Goal: Transaction & Acquisition: Subscribe to service/newsletter

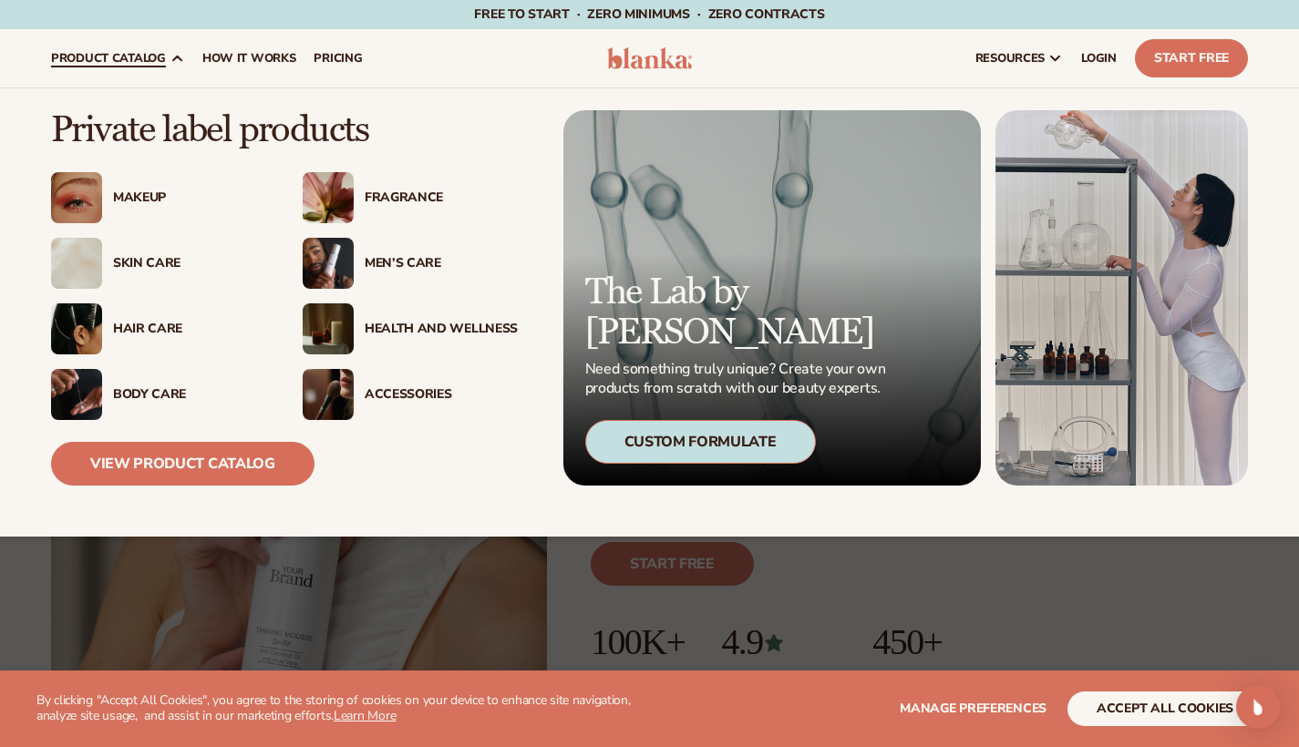
click at [160, 196] on div "Makeup" at bounding box center [189, 197] width 153 height 15
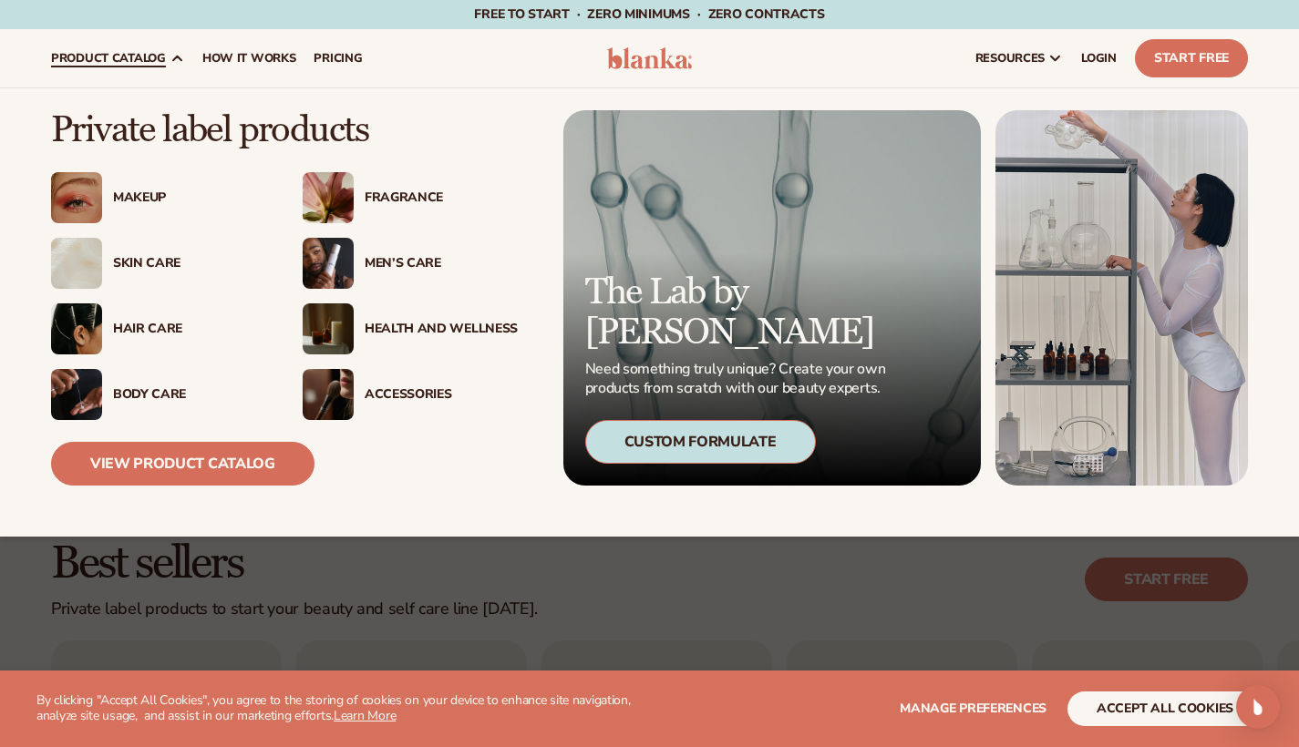
click at [402, 200] on div "Fragrance" at bounding box center [441, 197] width 153 height 15
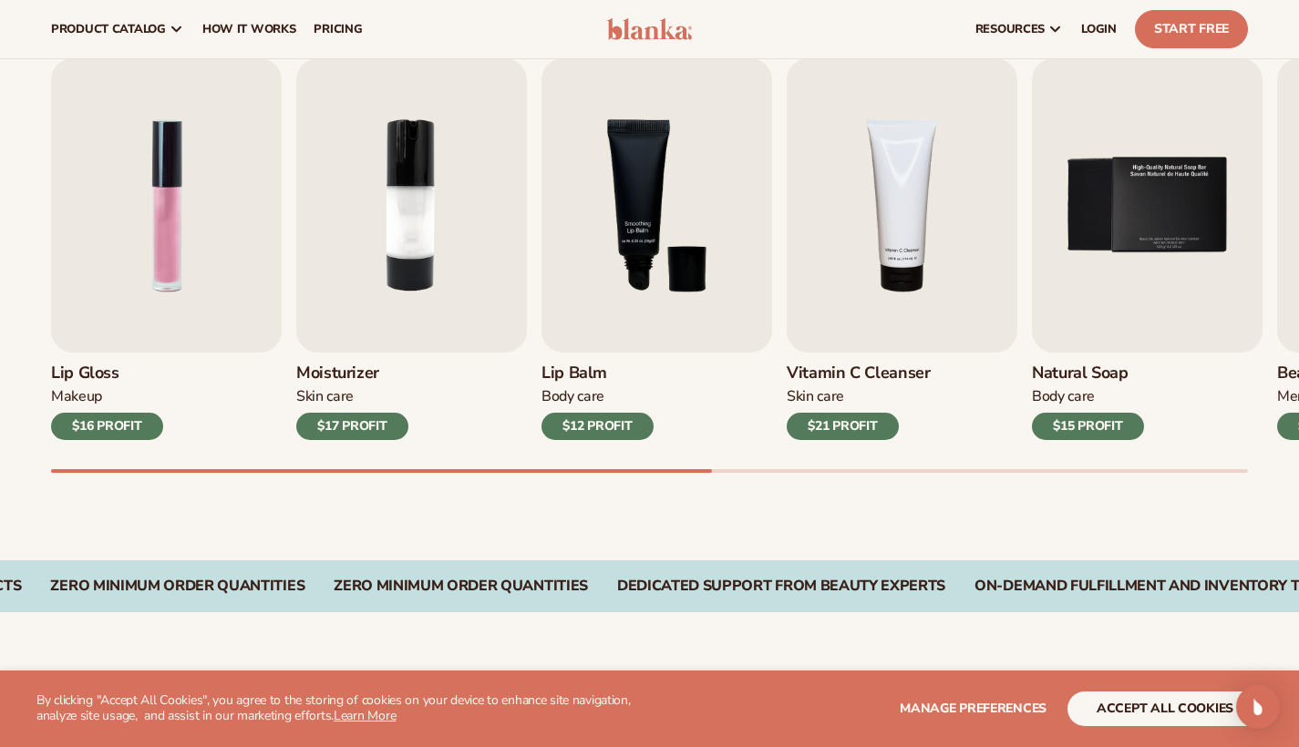
scroll to position [575, 0]
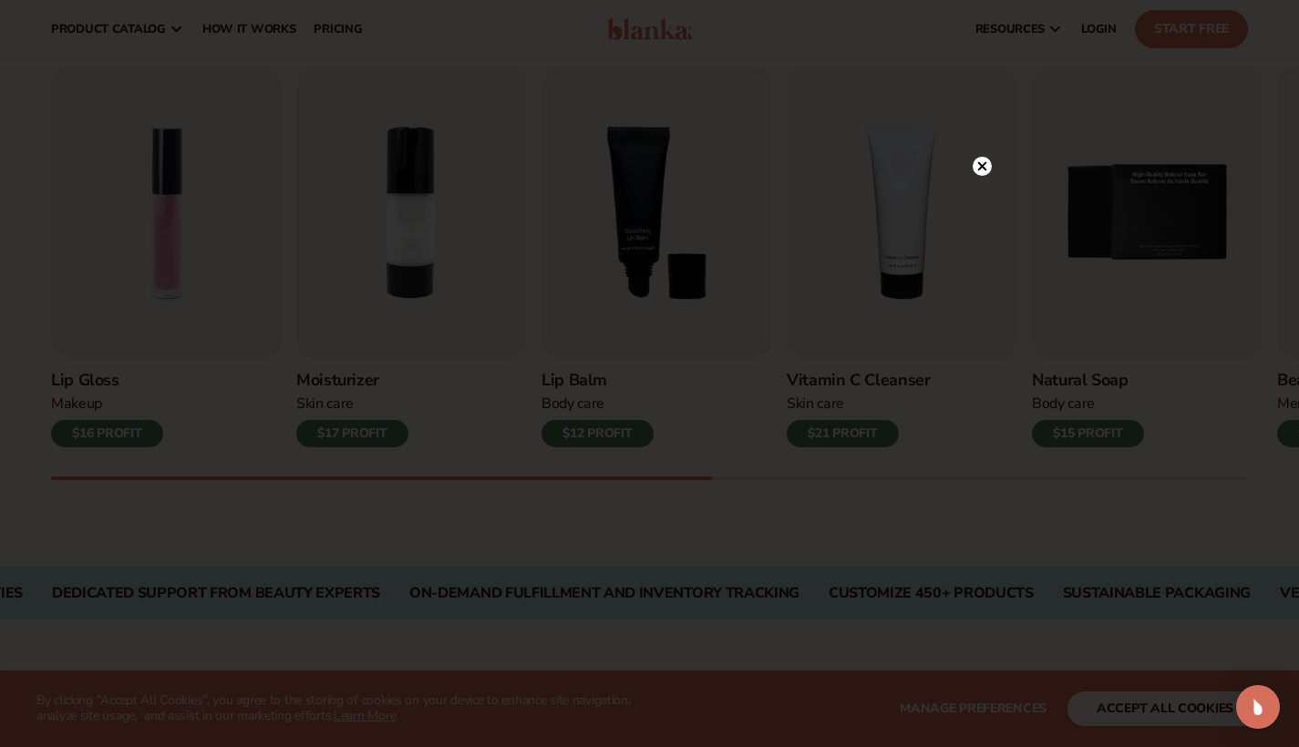
click at [988, 166] on circle at bounding box center [981, 166] width 19 height 19
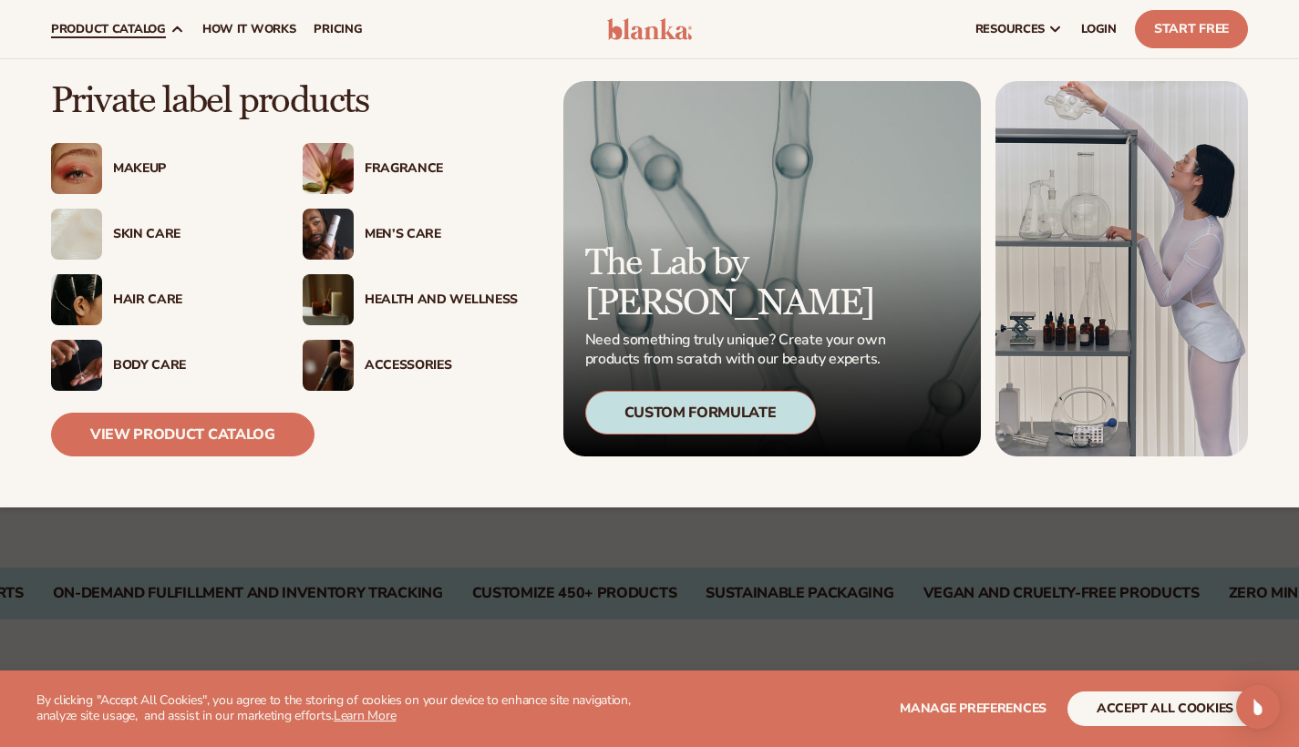
click at [110, 170] on div "Makeup" at bounding box center [184, 168] width 164 height 15
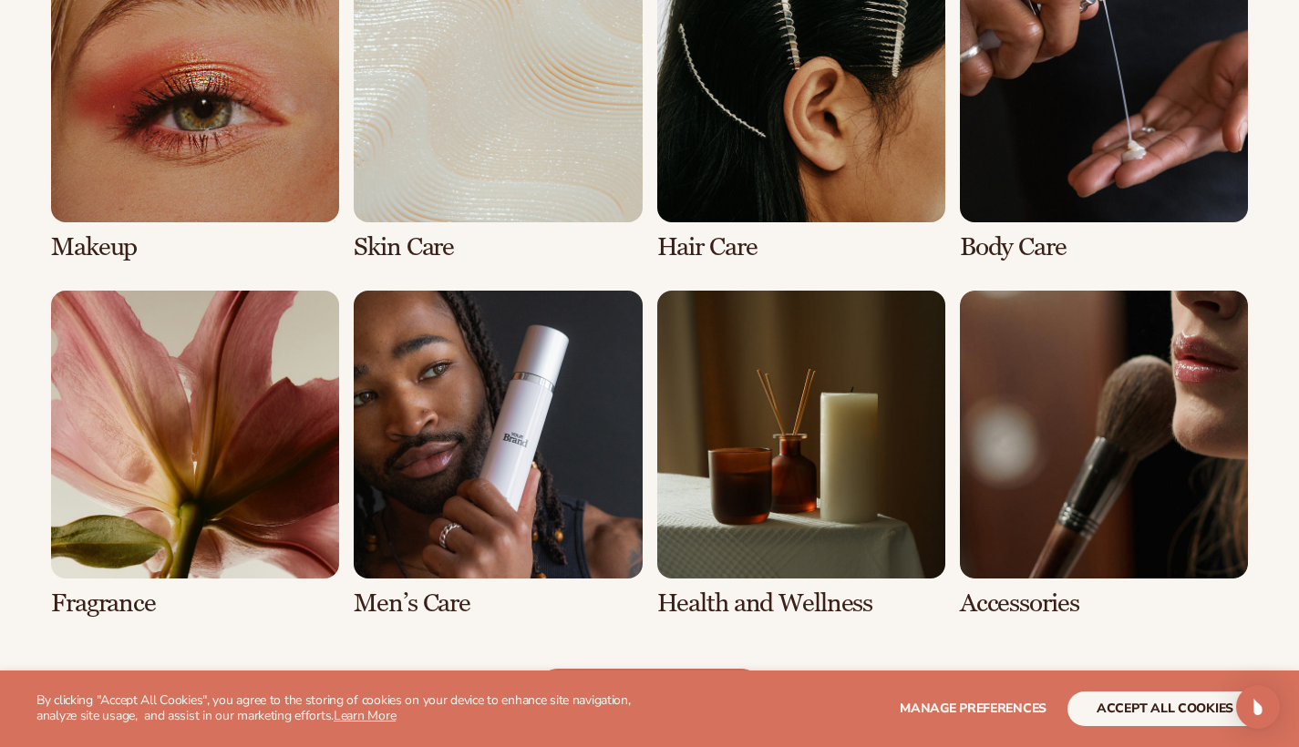
scroll to position [1427, 0]
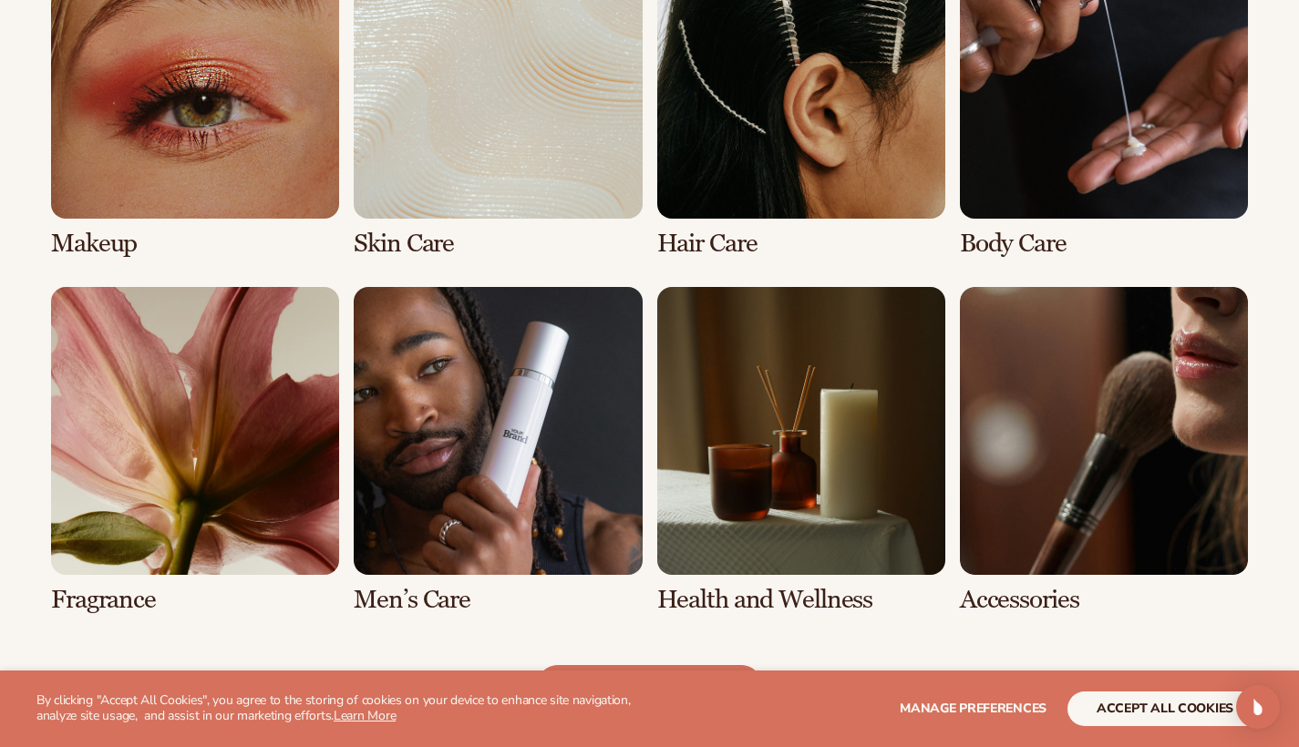
click at [194, 113] on link "1 / 8" at bounding box center [195, 94] width 288 height 327
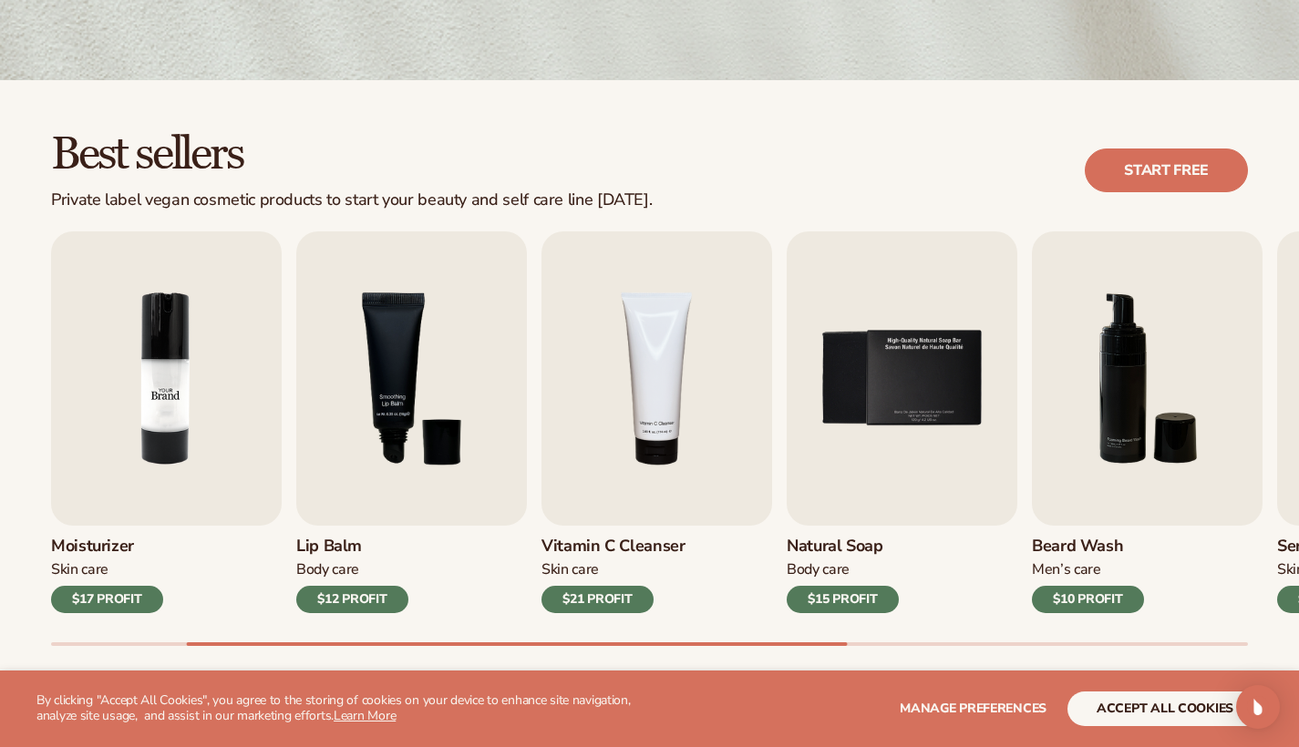
scroll to position [540, 0]
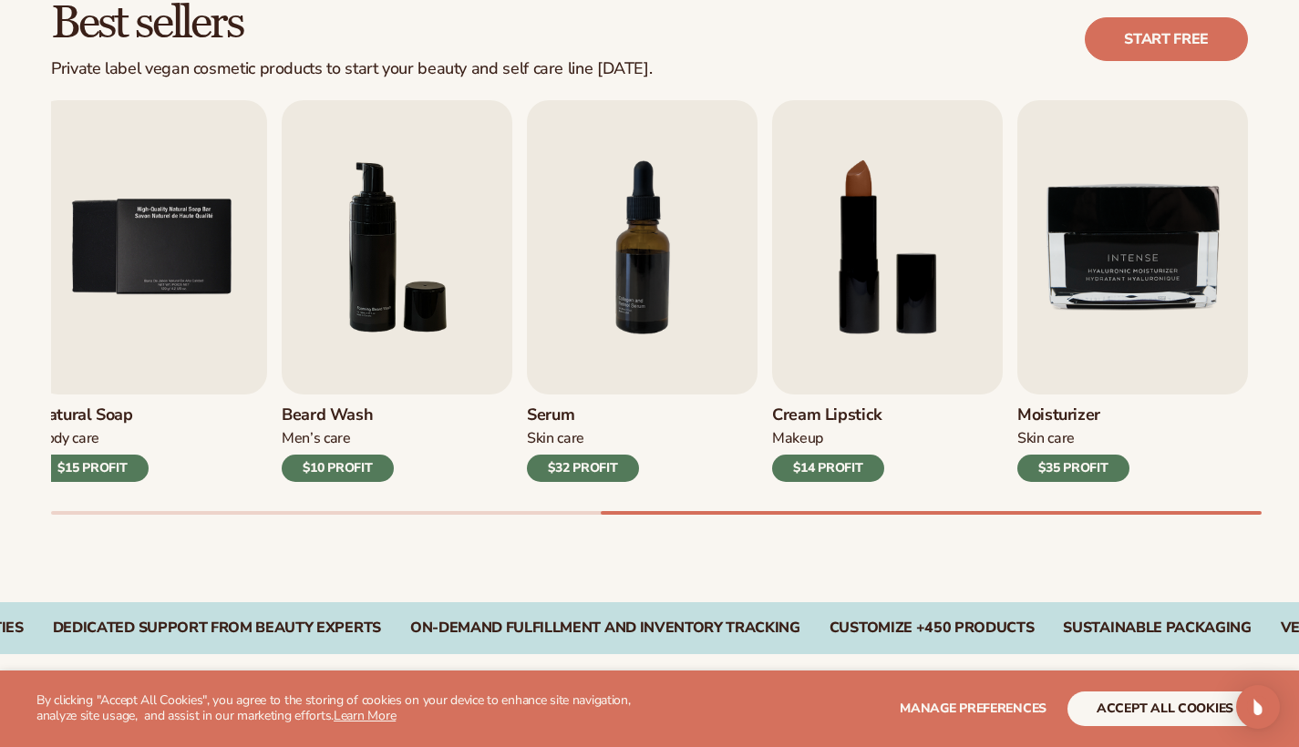
click at [805, 410] on h3 "Cream Lipstick" at bounding box center [828, 416] width 112 height 20
click at [815, 463] on div "$14 PROFIT" at bounding box center [828, 468] width 112 height 27
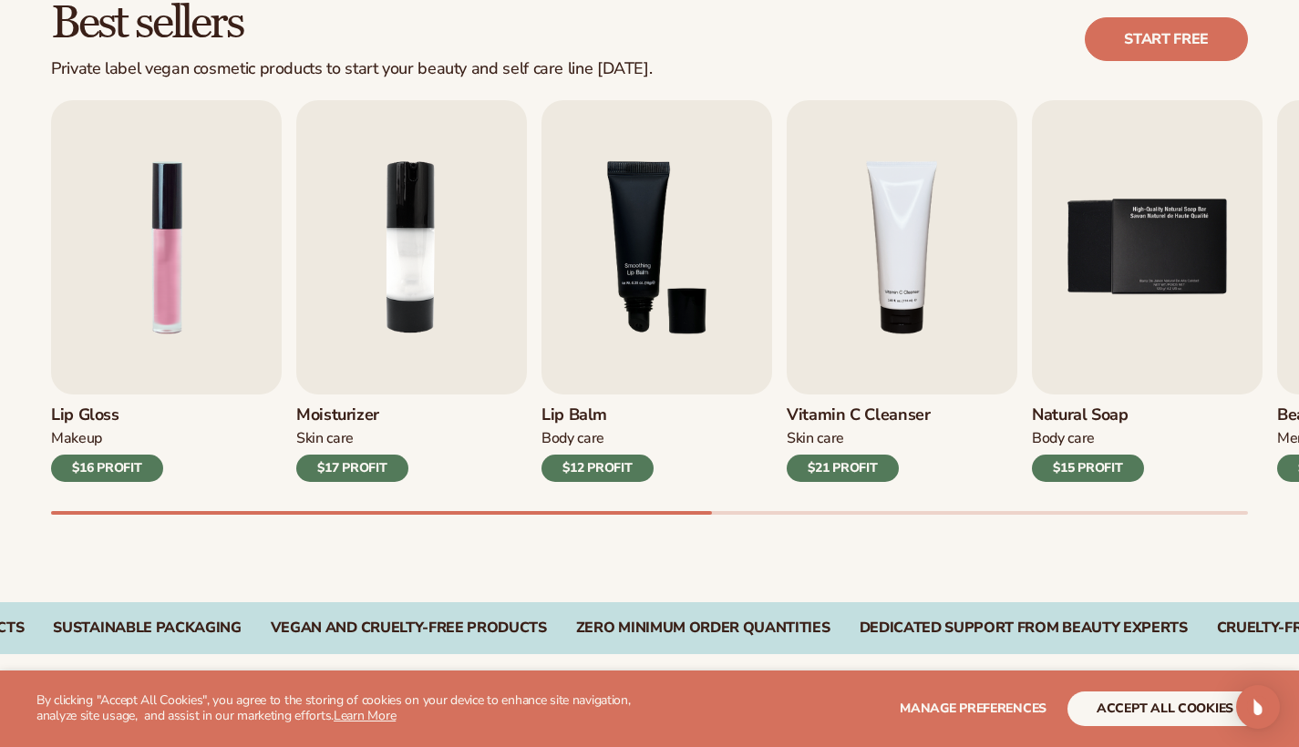
scroll to position [541, 0]
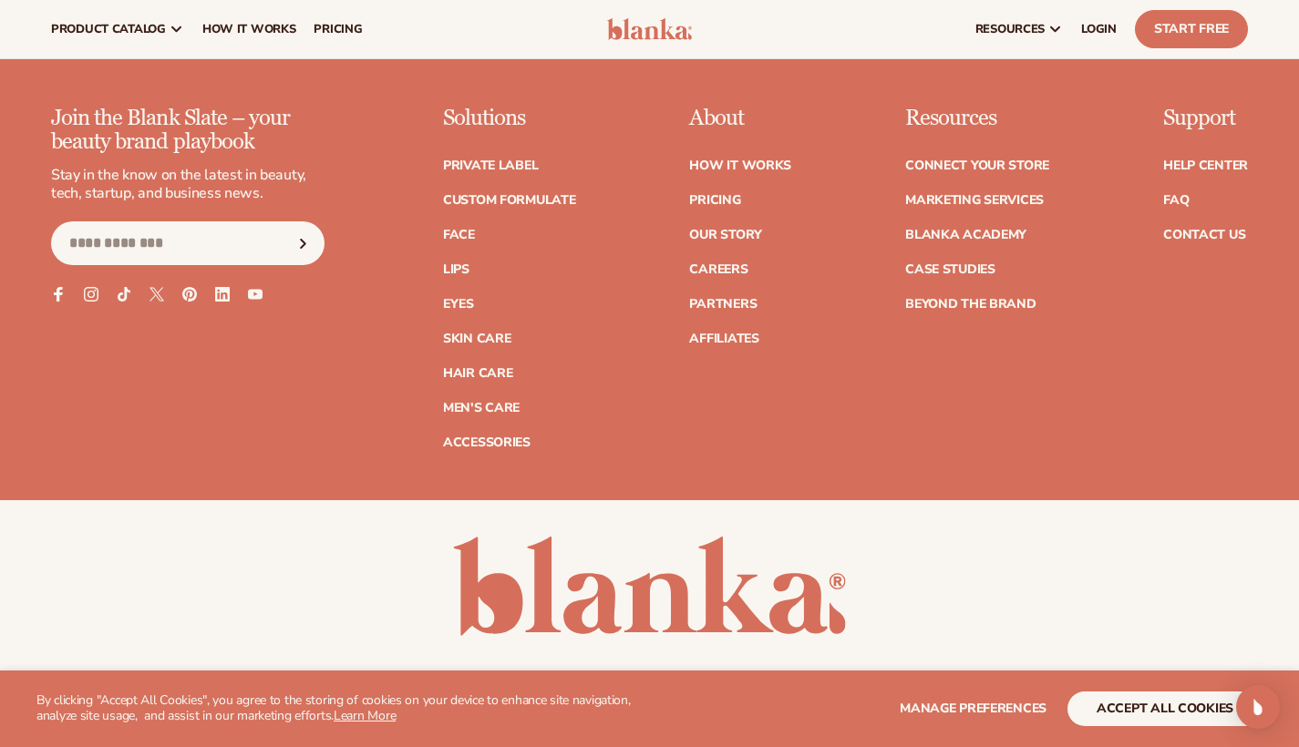
scroll to position [3180, 0]
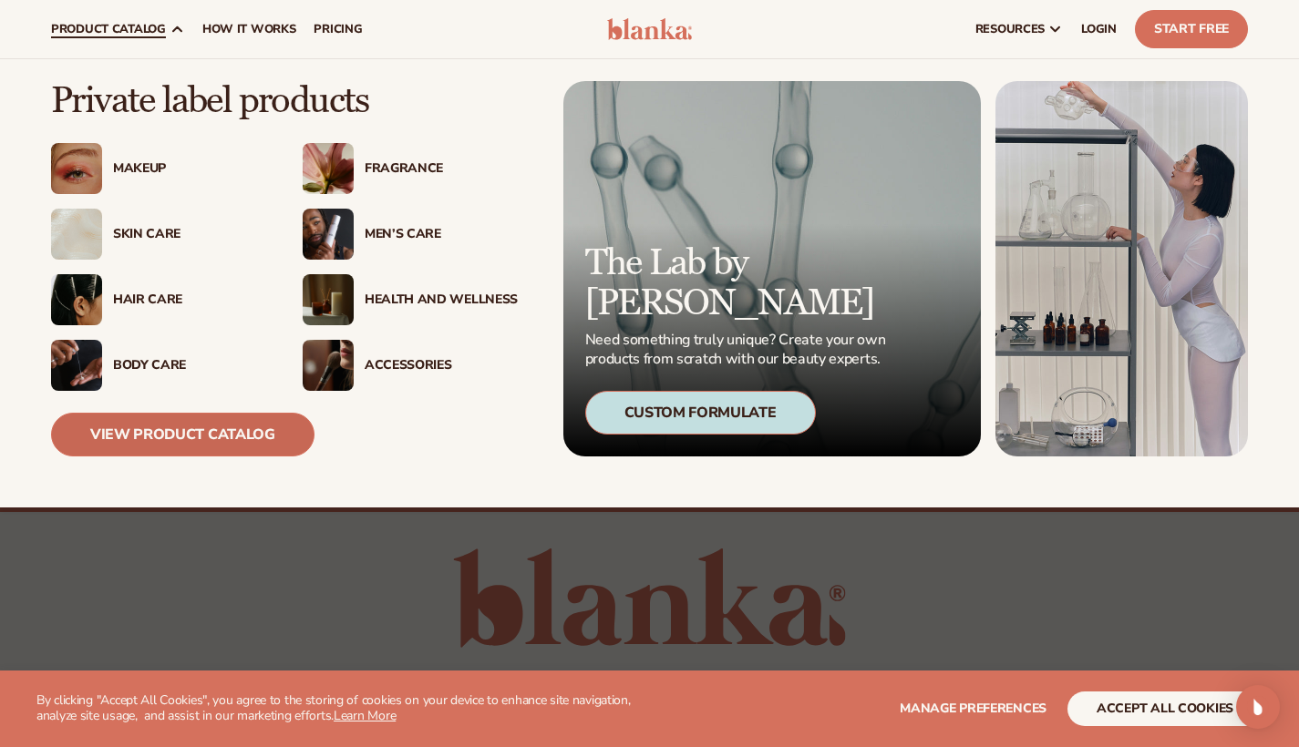
click at [213, 433] on link "View Product Catalog" at bounding box center [182, 435] width 263 height 44
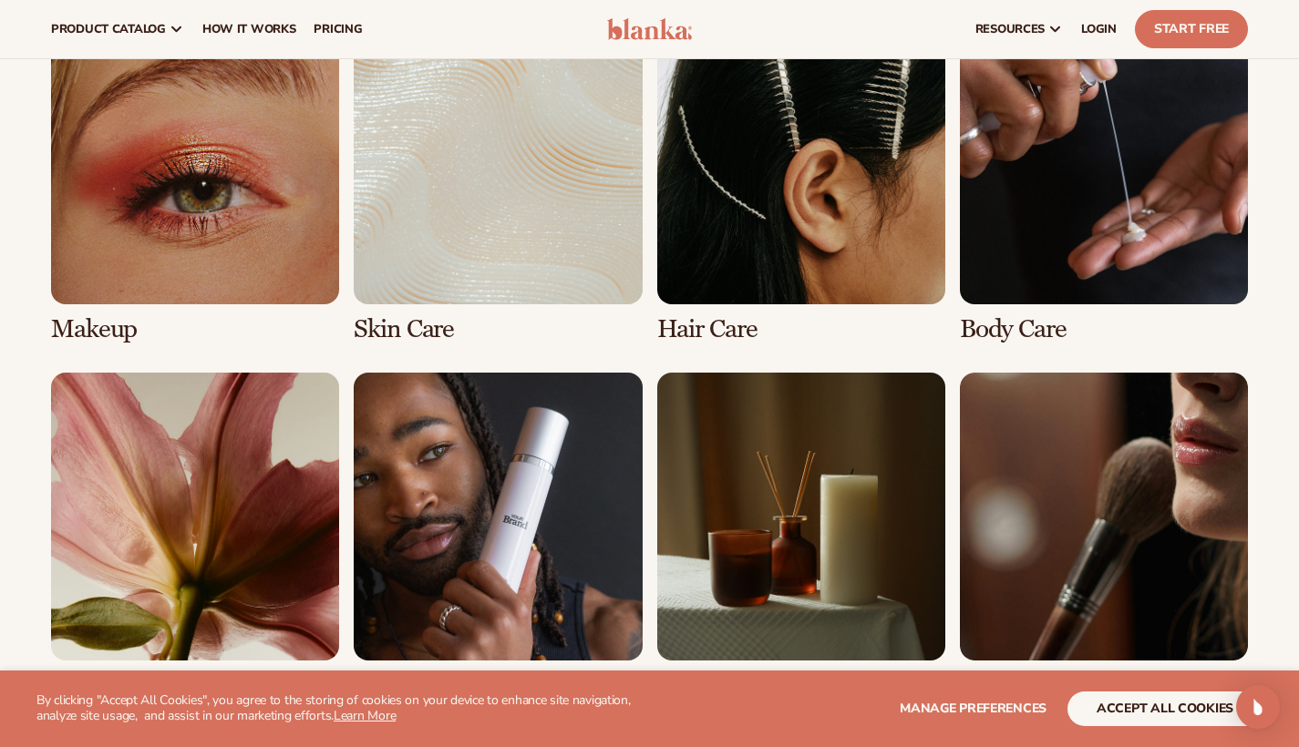
scroll to position [1325, 0]
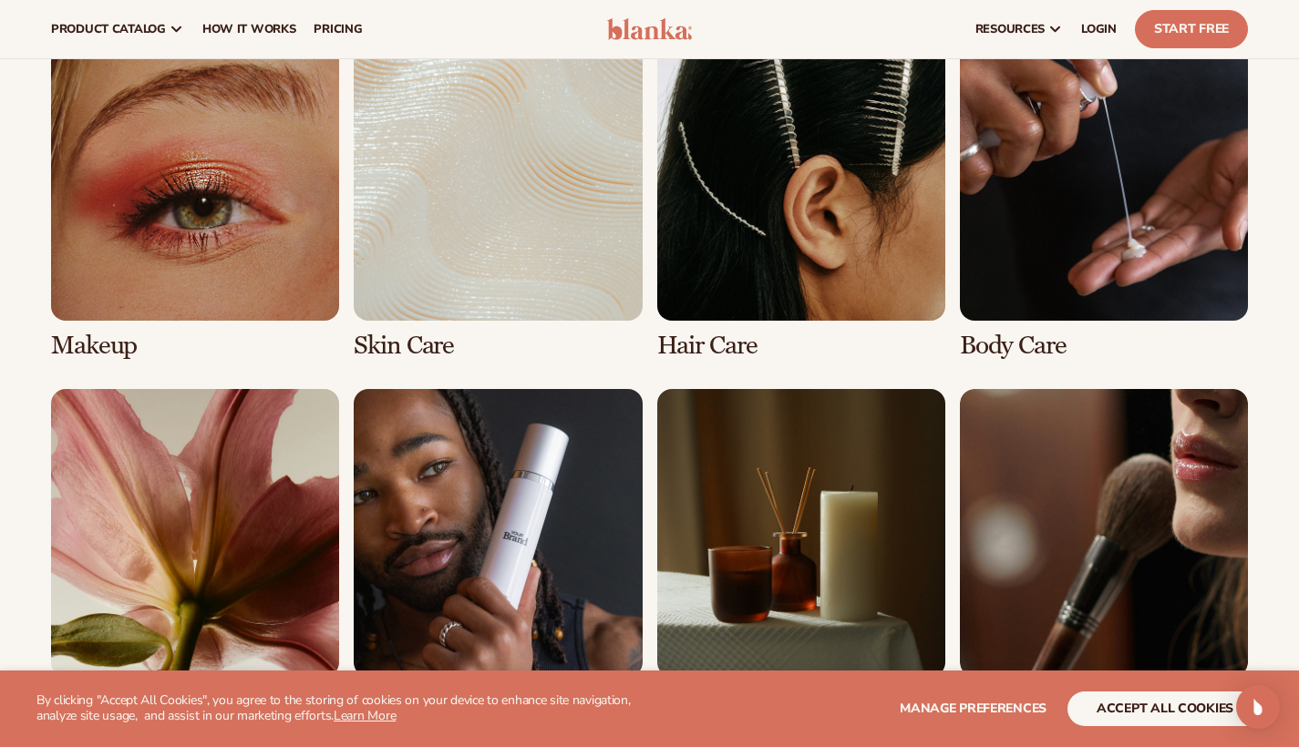
click at [180, 175] on link "1 / 8" at bounding box center [195, 196] width 288 height 327
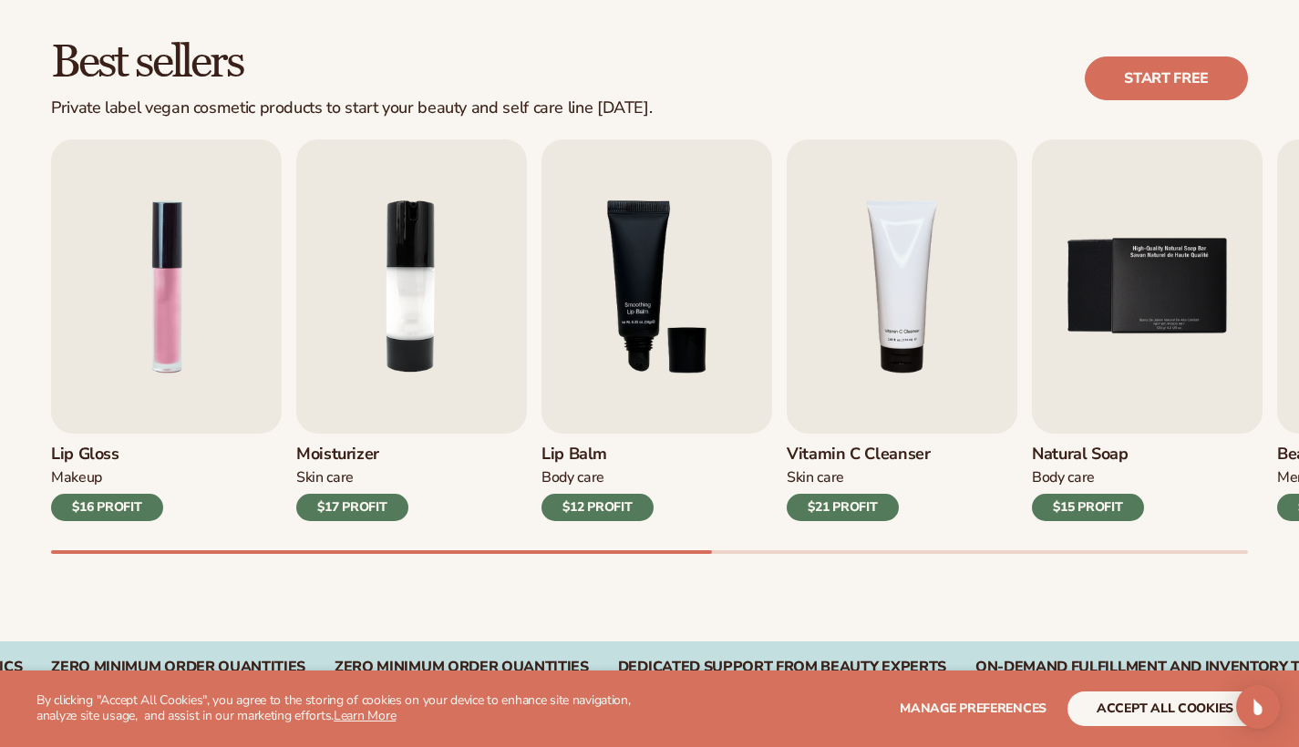
scroll to position [527, 0]
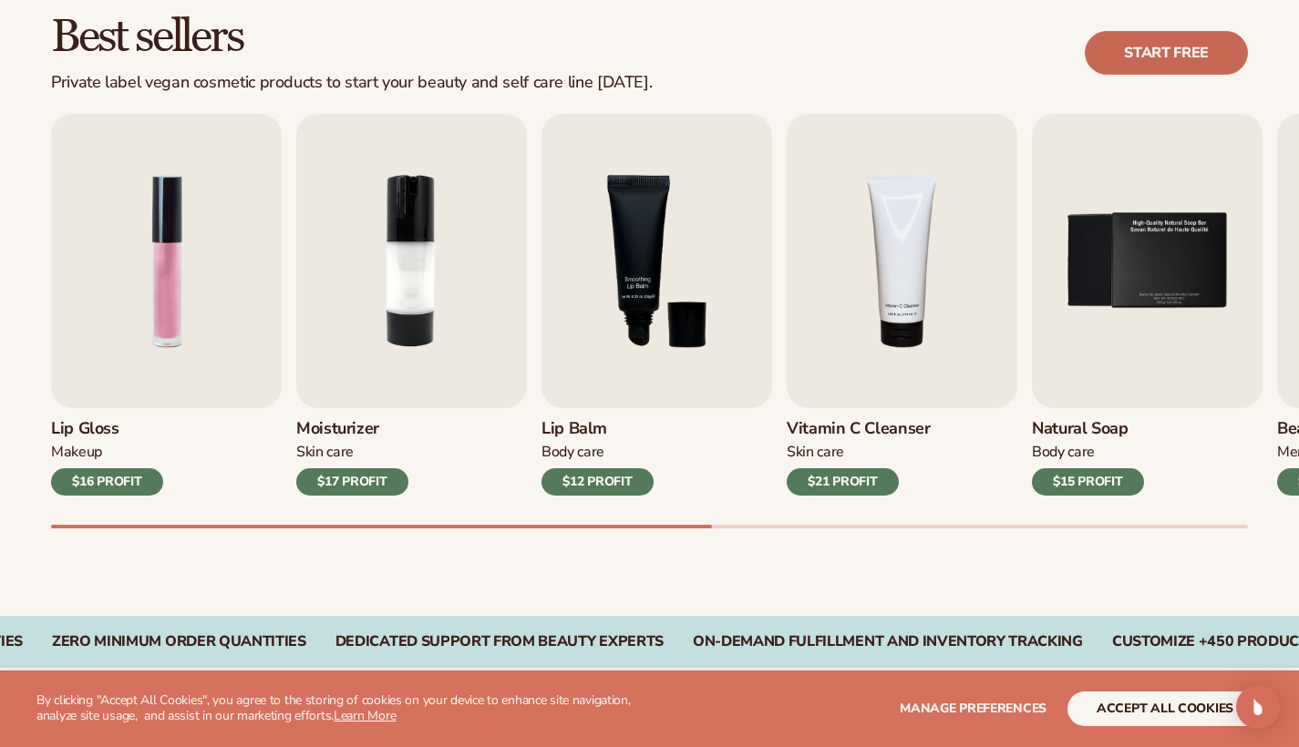
click at [1144, 55] on link "Start free" at bounding box center [1165, 53] width 163 height 44
